Goal: Task Accomplishment & Management: Manage account settings

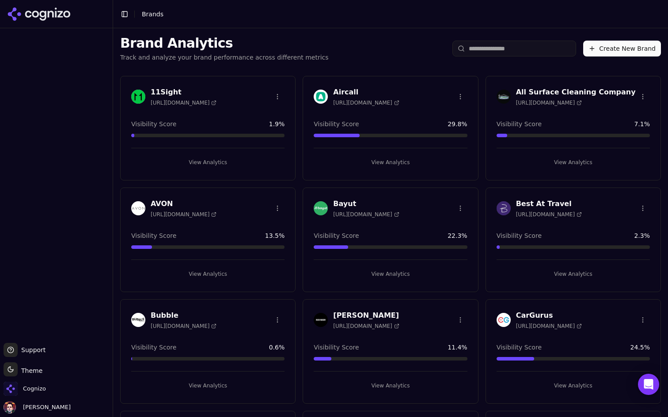
click at [491, 55] on input "search" at bounding box center [514, 49] width 124 height 16
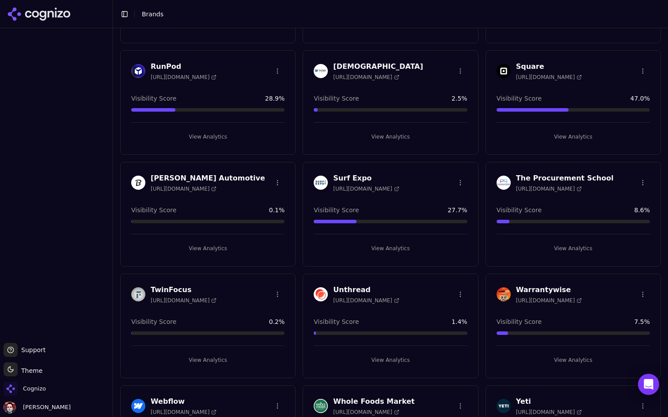
scroll to position [1371, 0]
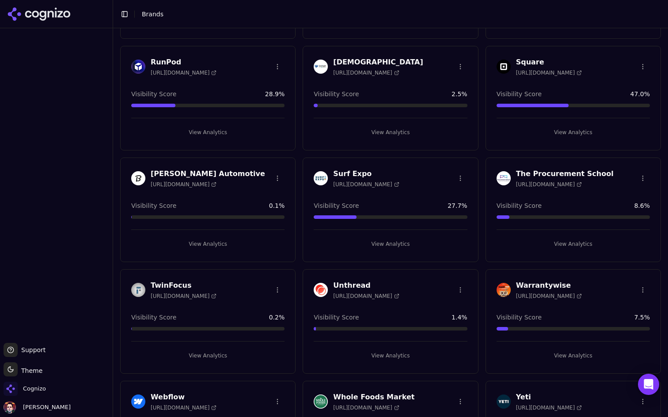
click at [210, 249] on button "View Analytics" at bounding box center [207, 244] width 153 height 14
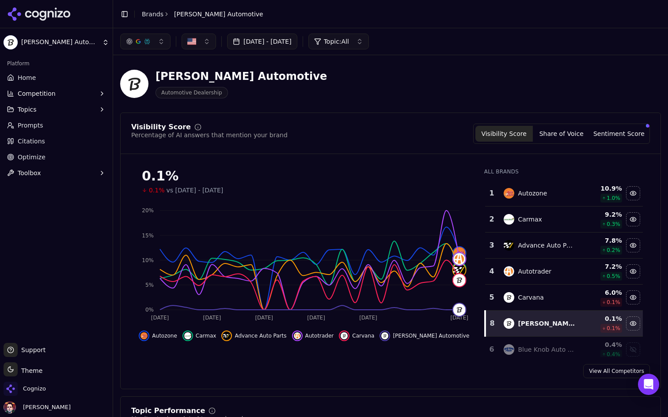
scroll to position [1371, 0]
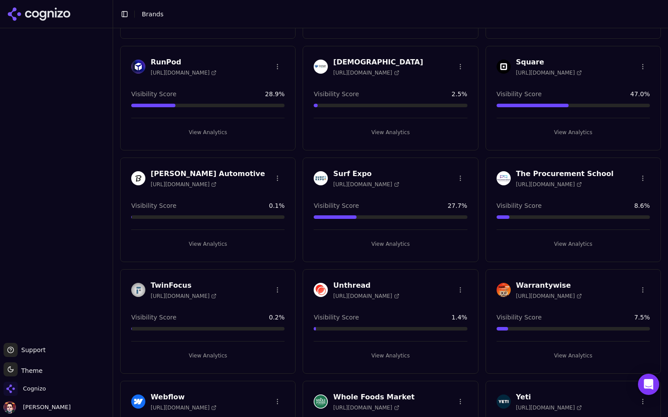
click at [277, 174] on html "Support Support Toggle theme Theme Cognizo [PERSON_NAME] Toggle Sidebar Brands …" at bounding box center [334, 208] width 668 height 417
click at [263, 193] on div "Edit Brand" at bounding box center [256, 196] width 52 height 14
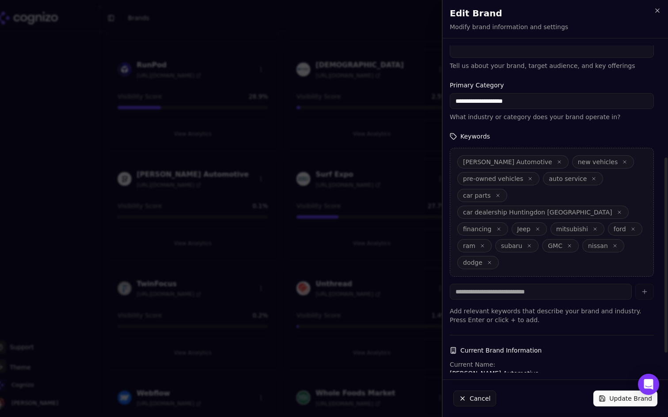
scroll to position [220, 0]
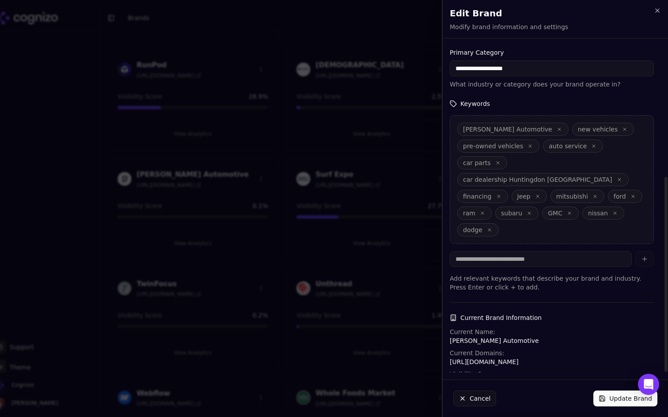
click at [501, 358] on p "[URL][DOMAIN_NAME]" at bounding box center [551, 362] width 204 height 9
click at [362, 143] on div at bounding box center [334, 208] width 668 height 417
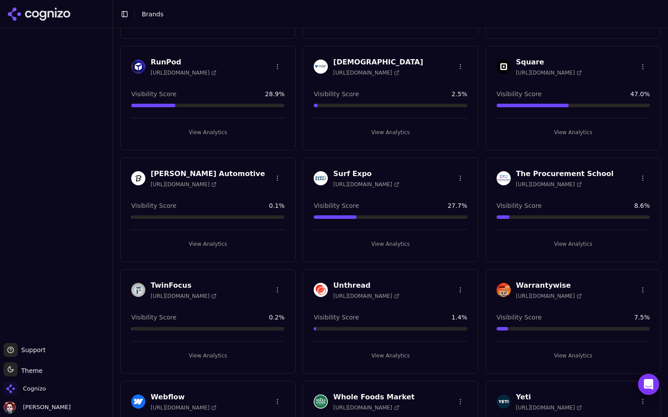
click at [232, 249] on button "View Analytics" at bounding box center [207, 244] width 153 height 14
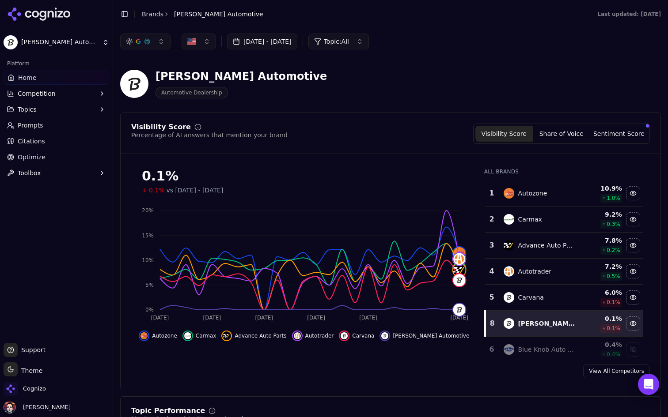
click at [61, 39] on html "[PERSON_NAME] Automotive Platform Home Competition Topics Prompts Citations Opt…" at bounding box center [334, 208] width 668 height 417
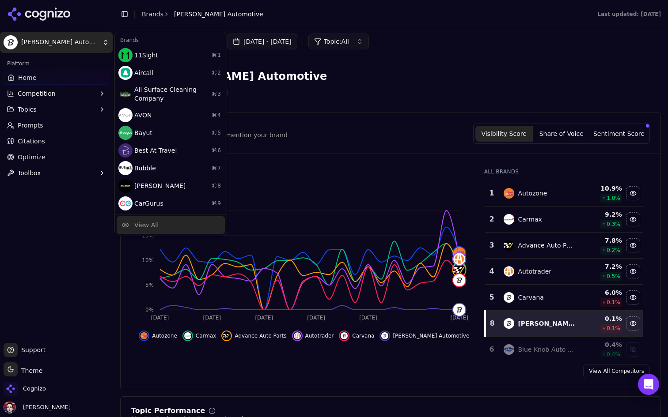
click at [170, 234] on div "View All" at bounding box center [171, 225] width 108 height 18
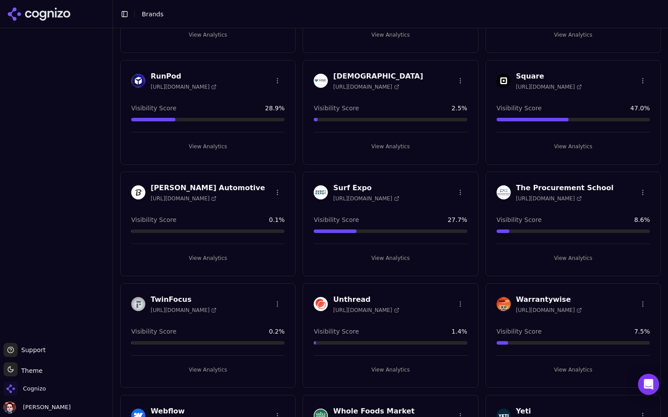
scroll to position [1359, 0]
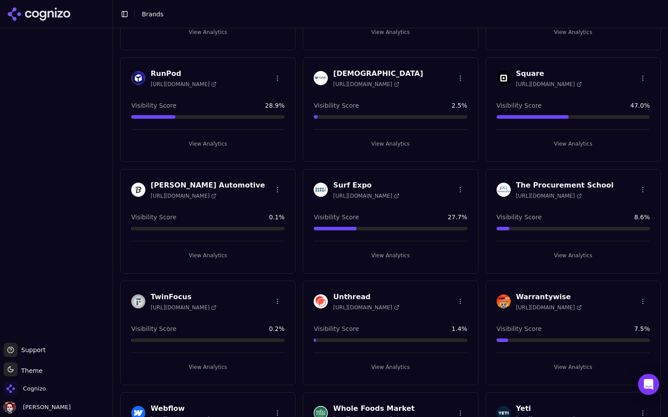
click at [227, 254] on button "View Analytics" at bounding box center [207, 256] width 153 height 14
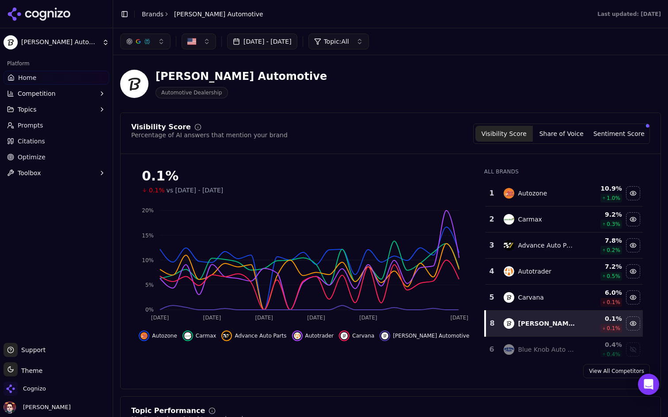
click at [78, 121] on link "Prompts" at bounding box center [57, 125] width 106 height 14
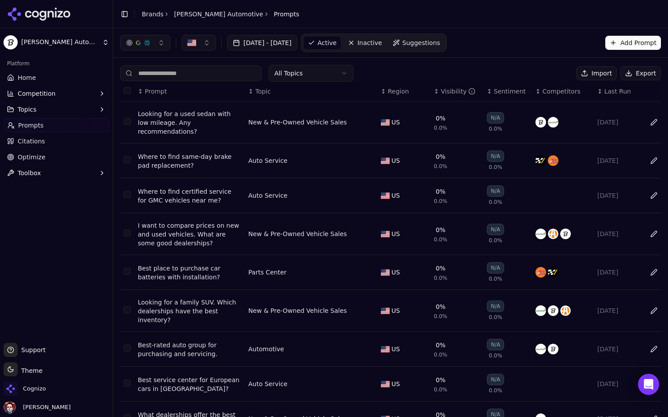
click at [36, 45] on html "[PERSON_NAME] Automotive Platform Home Competition Topics Prompts Citations Opt…" at bounding box center [334, 208] width 668 height 417
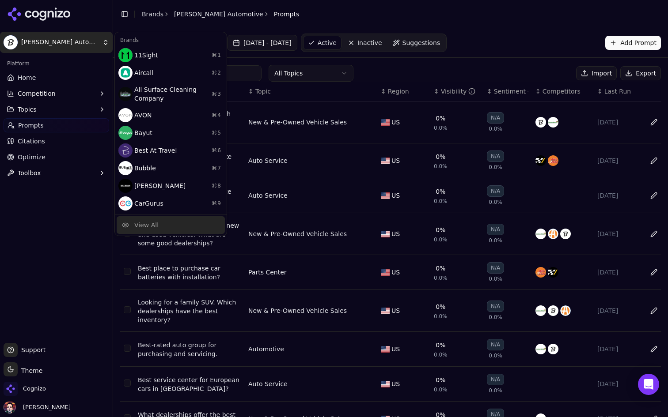
click at [160, 222] on div "View All" at bounding box center [171, 225] width 108 height 18
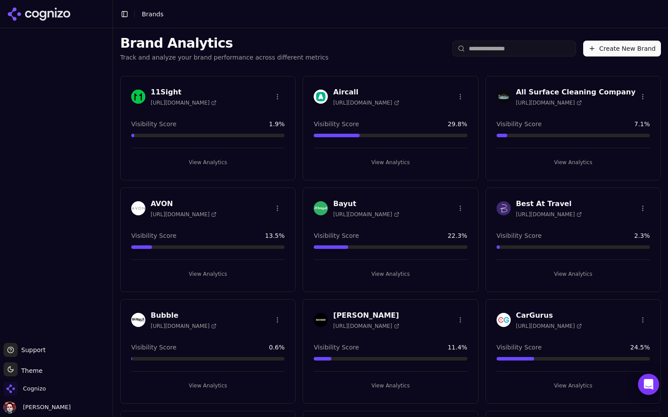
click at [280, 95] on html "Support Support Toggle theme Theme Cognizo [PERSON_NAME] Toggle Sidebar Brands …" at bounding box center [334, 208] width 668 height 417
click at [274, 110] on div "Edit Brand" at bounding box center [256, 115] width 52 height 14
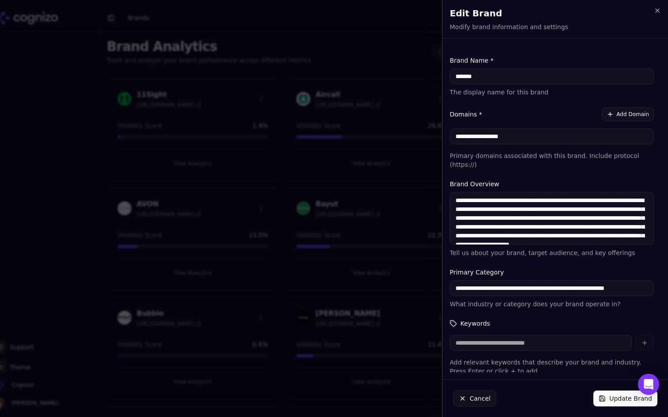
click at [317, 29] on div at bounding box center [334, 208] width 668 height 417
